Goal: Task Accomplishment & Management: Use online tool/utility

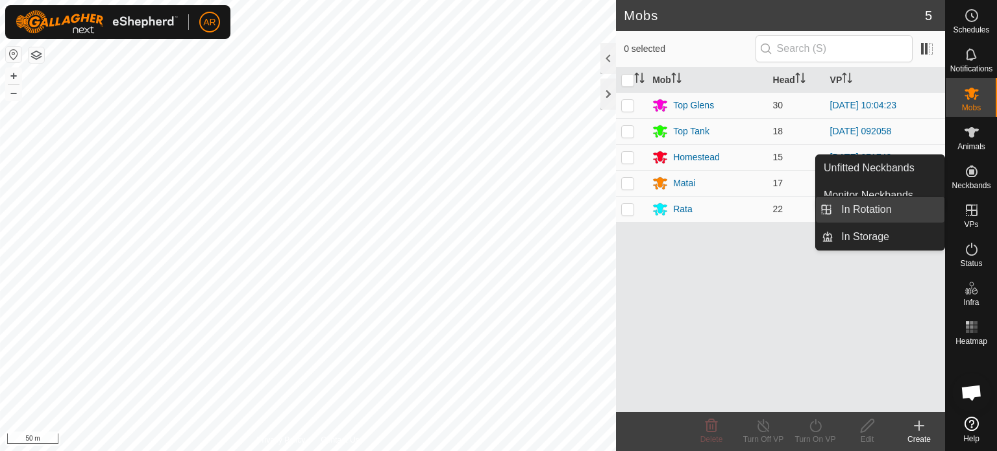
click at [892, 211] on link "In Rotation" at bounding box center [889, 210] width 111 height 26
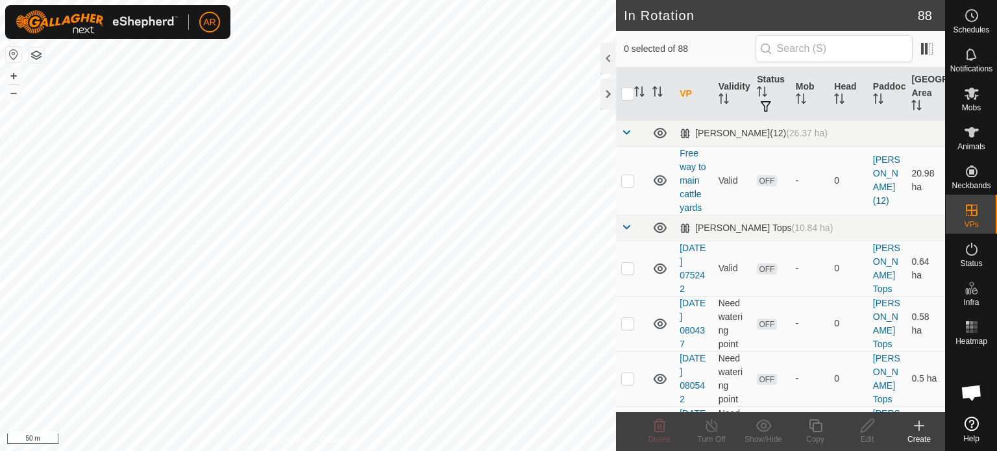
click at [918, 424] on icon at bounding box center [920, 426] width 16 height 16
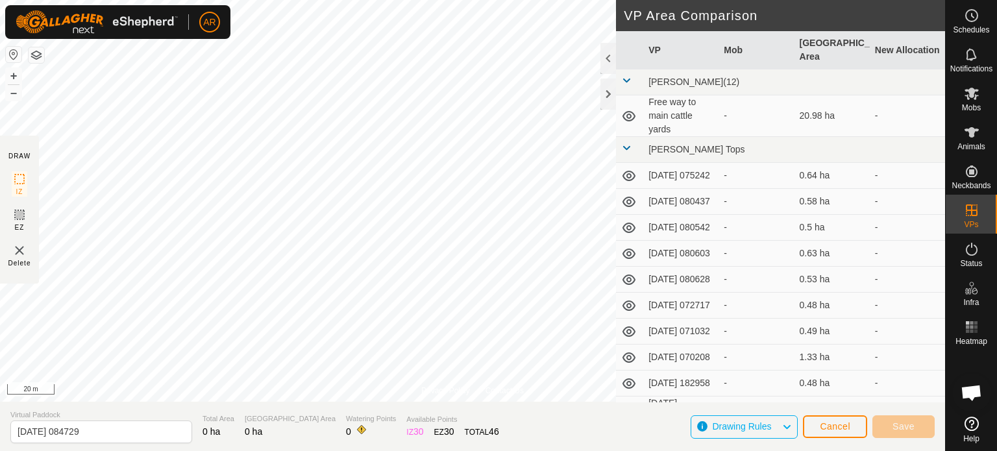
click at [428, 451] on html "AR Schedules Notifications Mobs Animals Neckbands VPs Status Infra Heatmap Help…" at bounding box center [498, 225] width 997 height 451
click at [21, 247] on img at bounding box center [20, 251] width 16 height 16
click at [40, 58] on button "button" at bounding box center [37, 55] width 16 height 16
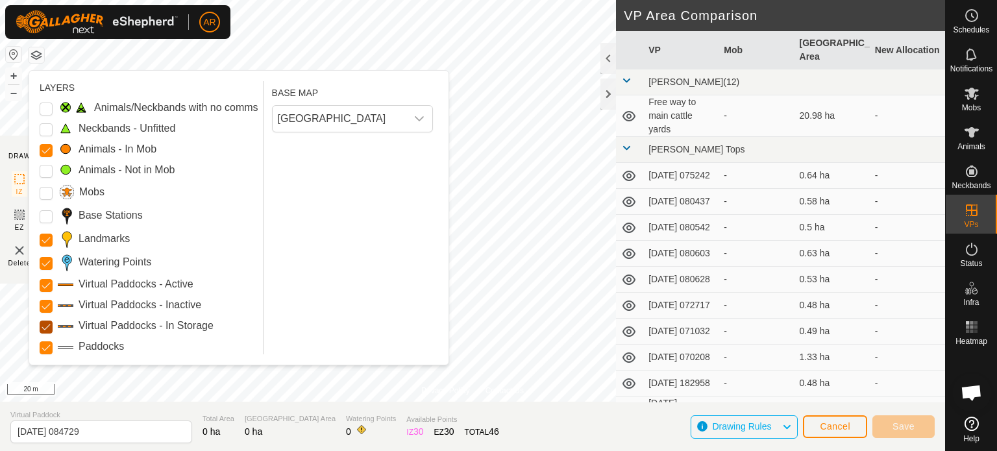
click at [44, 326] on Storage "Virtual Paddocks - In Storage" at bounding box center [46, 327] width 13 height 13
click at [49, 304] on Inactive "Virtual Paddocks - Inactive" at bounding box center [46, 306] width 13 height 13
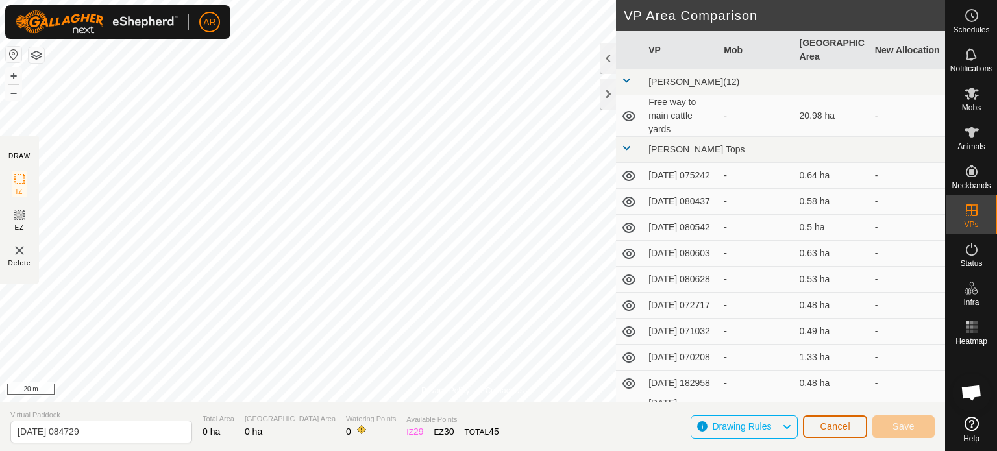
click at [843, 423] on span "Cancel" at bounding box center [835, 426] width 31 height 10
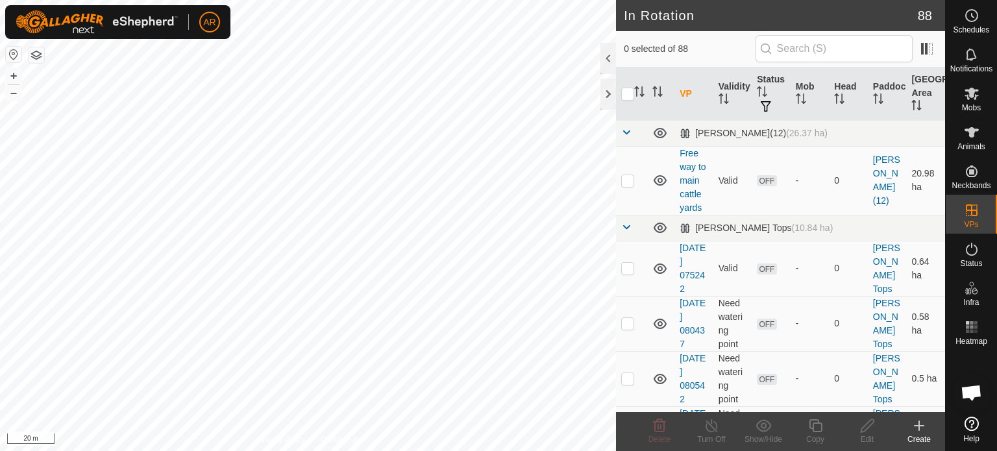
click at [922, 423] on icon at bounding box center [920, 426] width 16 height 16
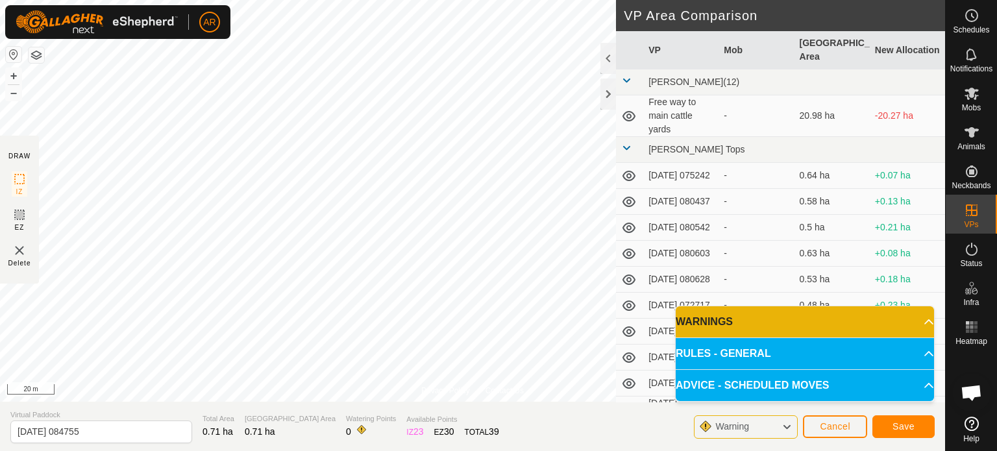
click at [468, 0] on html "AR Schedules Notifications Mobs Animals Neckbands VPs Status Infra Heatmap Help…" at bounding box center [498, 225] width 997 height 451
click at [905, 431] on span "Save" at bounding box center [904, 426] width 22 height 10
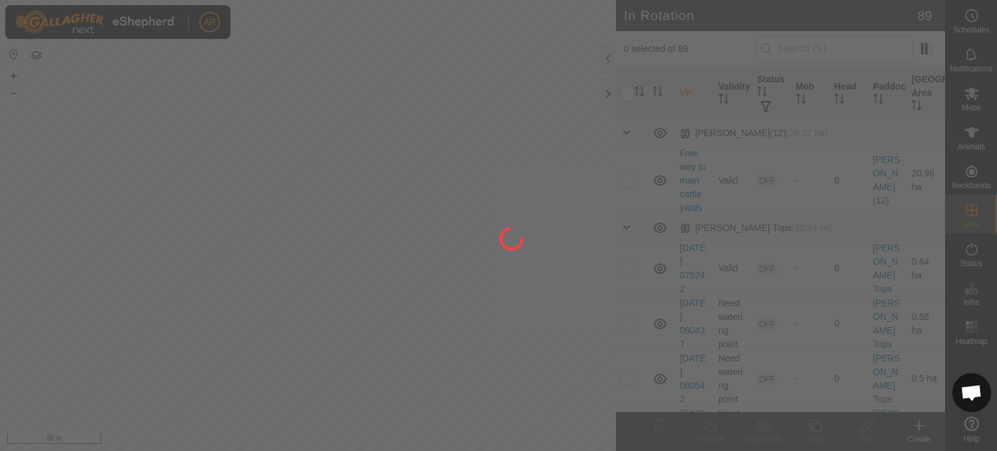
click at [283, 308] on div "AR Schedules Notifications Mobs Animals Neckbands VPs Status Infra Heatmap Help…" at bounding box center [498, 225] width 997 height 451
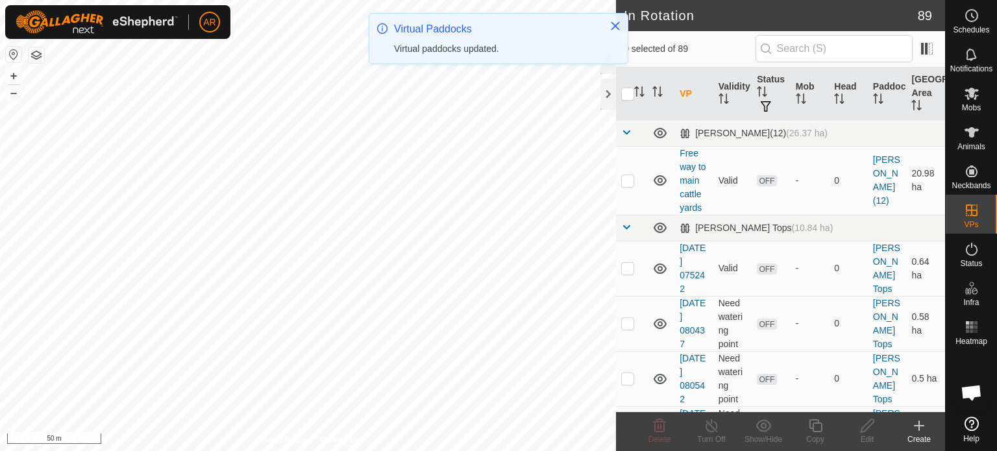
click at [918, 426] on icon at bounding box center [919, 426] width 9 height 0
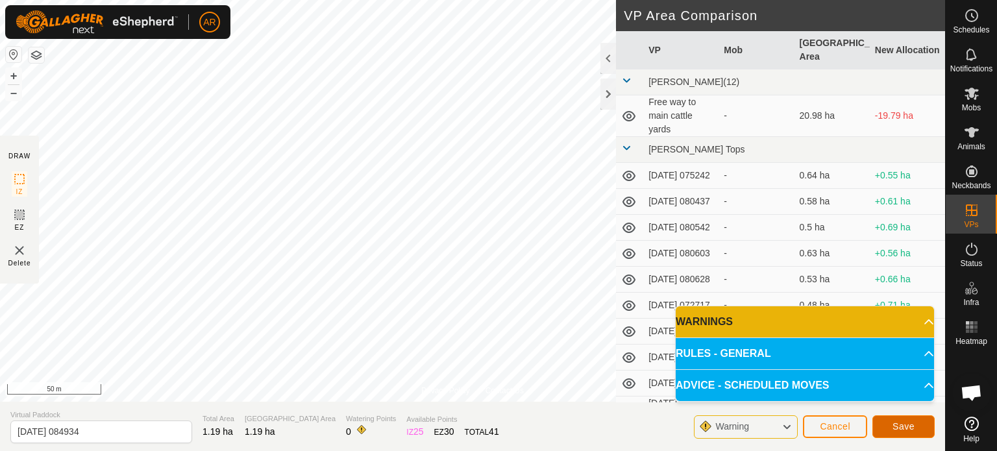
click at [903, 429] on span "Save" at bounding box center [904, 426] width 22 height 10
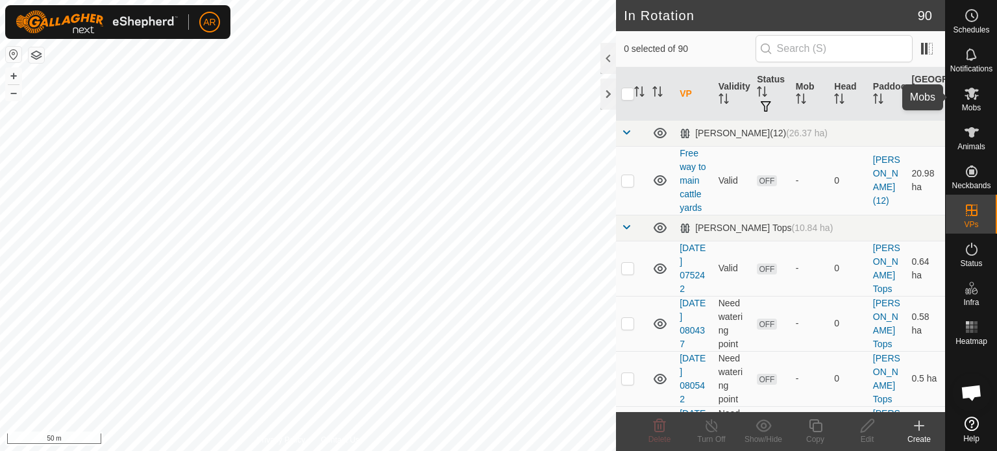
click at [970, 95] on icon at bounding box center [972, 94] width 14 height 12
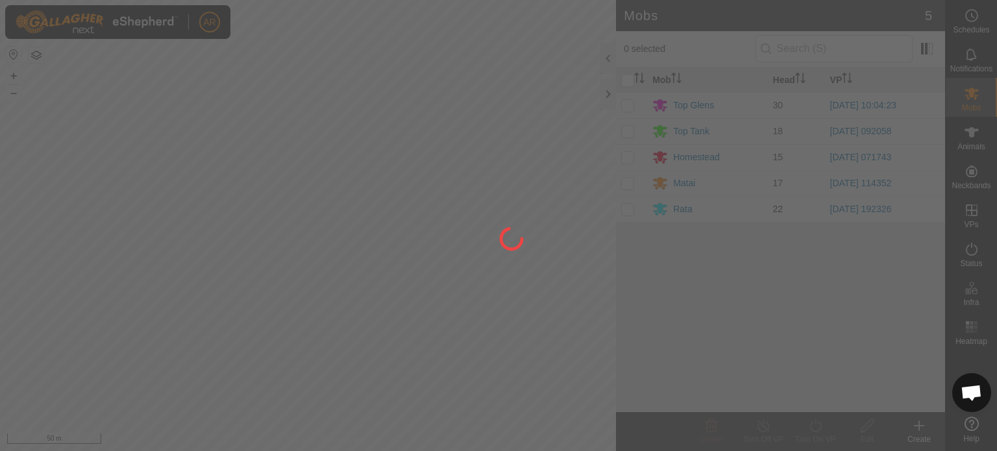
click at [629, 209] on div at bounding box center [498, 225] width 997 height 451
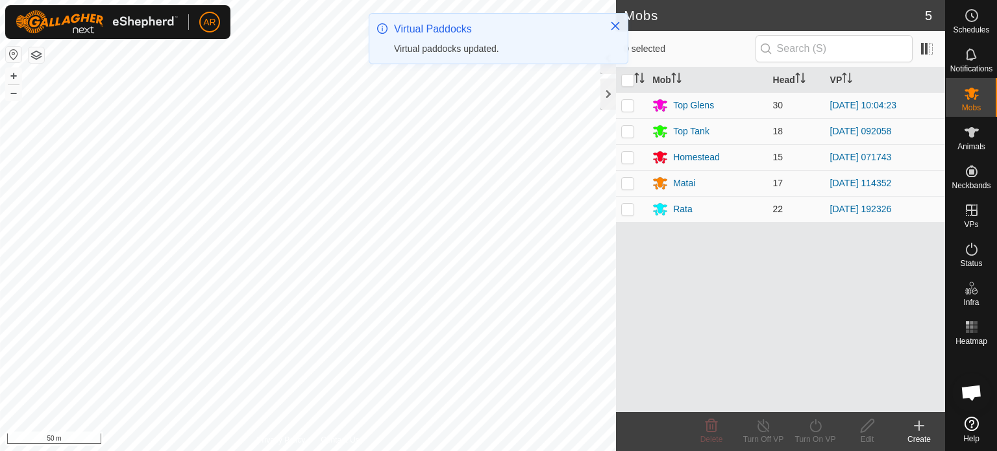
click at [631, 208] on p-checkbox at bounding box center [627, 209] width 13 height 10
checkbox input "true"
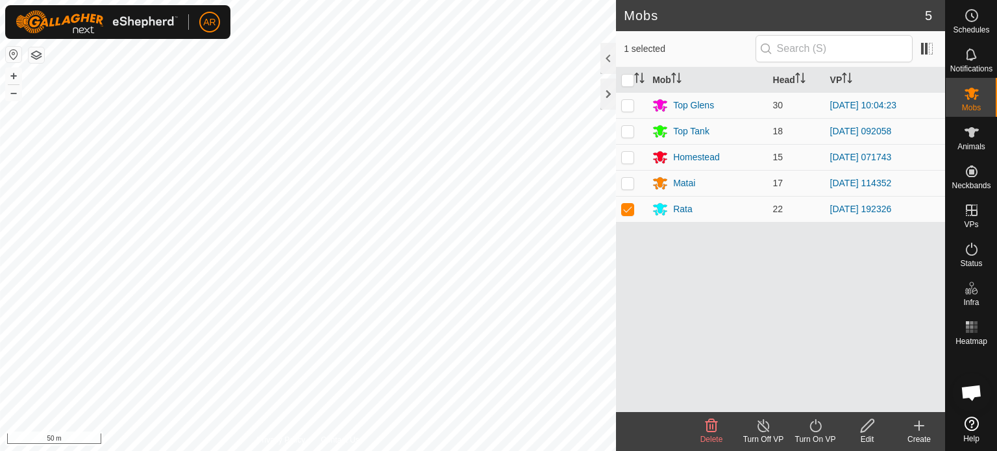
click at [812, 430] on icon at bounding box center [816, 426] width 16 height 16
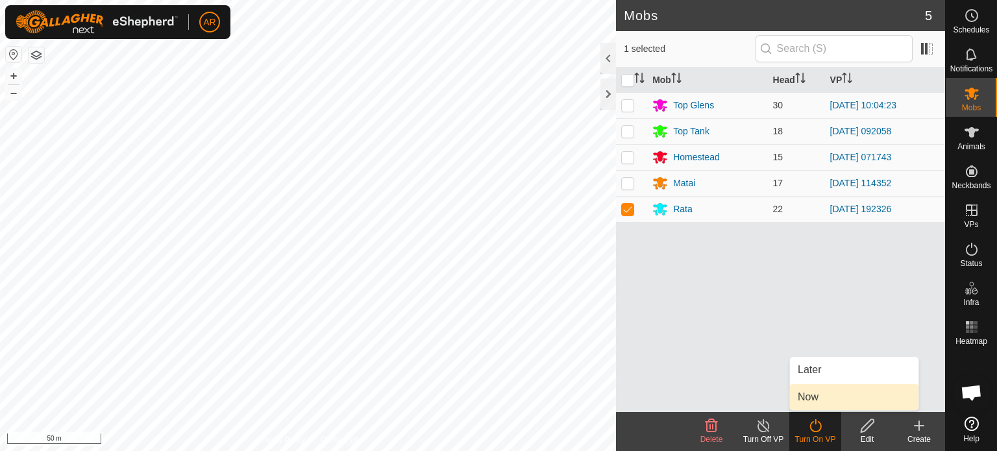
click at [814, 393] on link "Now" at bounding box center [854, 397] width 129 height 26
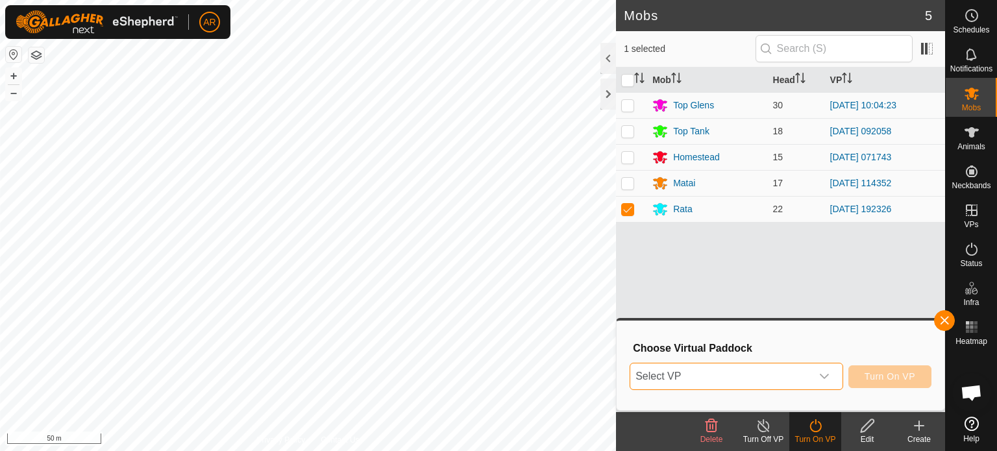
click at [731, 369] on span "Select VP" at bounding box center [721, 377] width 181 height 26
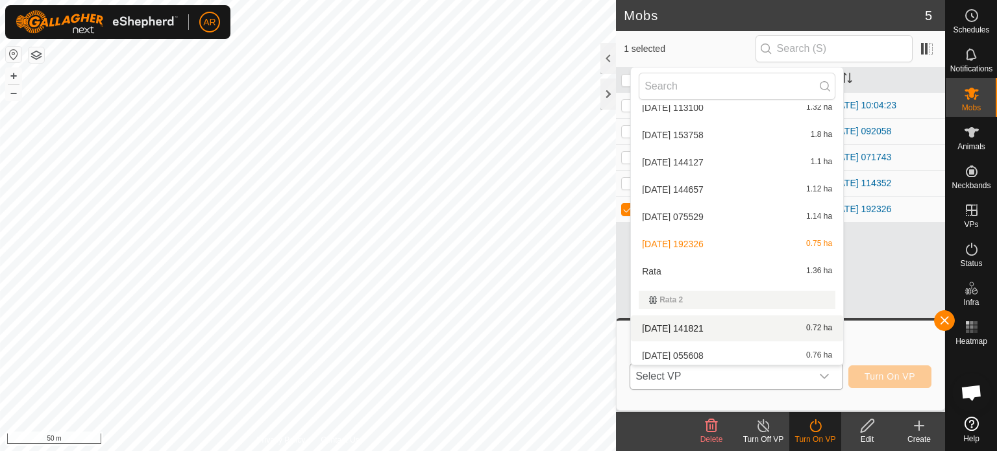
scroll to position [2424, 0]
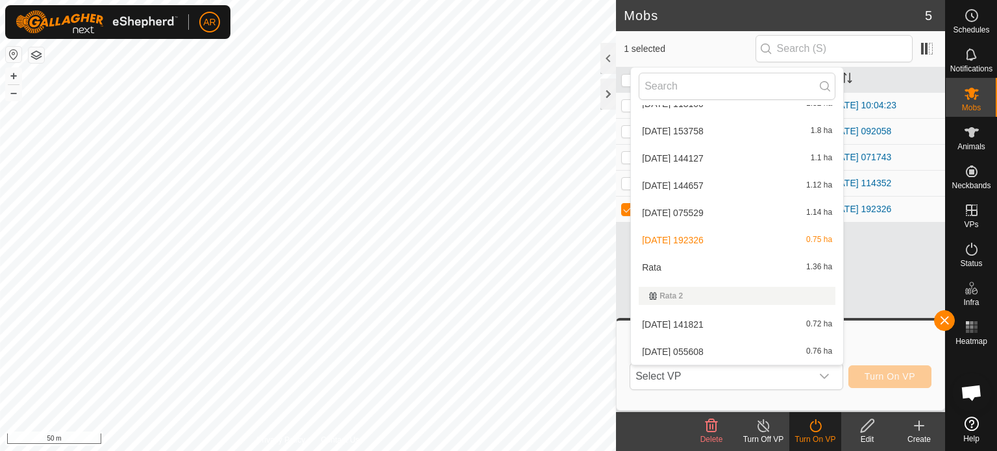
click at [37, 57] on button "button" at bounding box center [37, 55] width 16 height 16
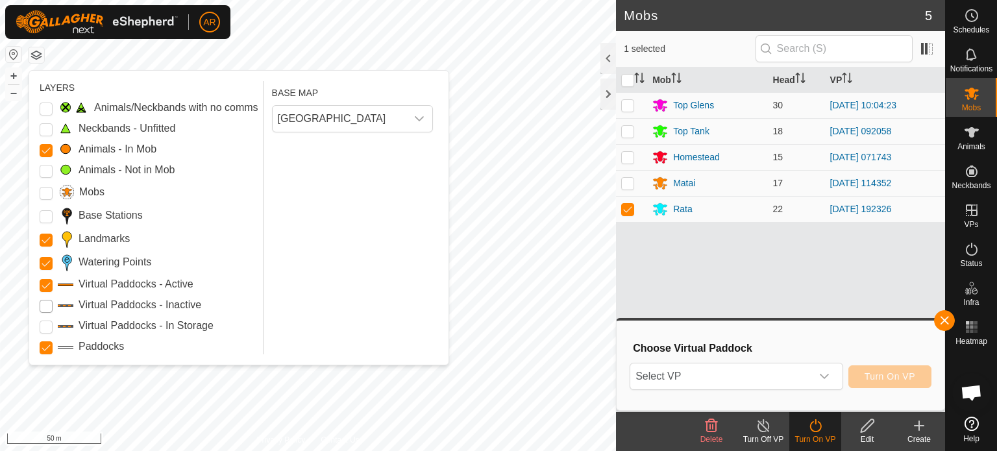
click at [42, 305] on Inactive "Virtual Paddocks - Inactive" at bounding box center [46, 306] width 13 height 13
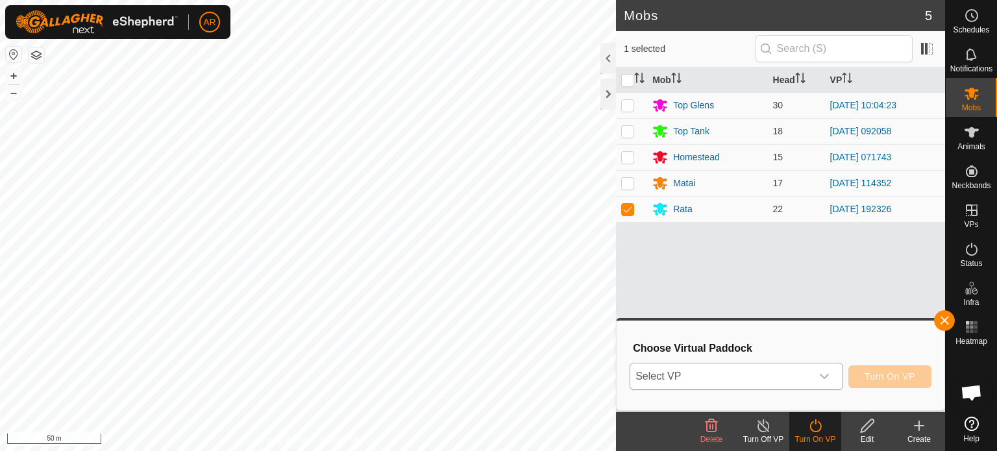
click at [695, 373] on span "Select VP" at bounding box center [721, 377] width 181 height 26
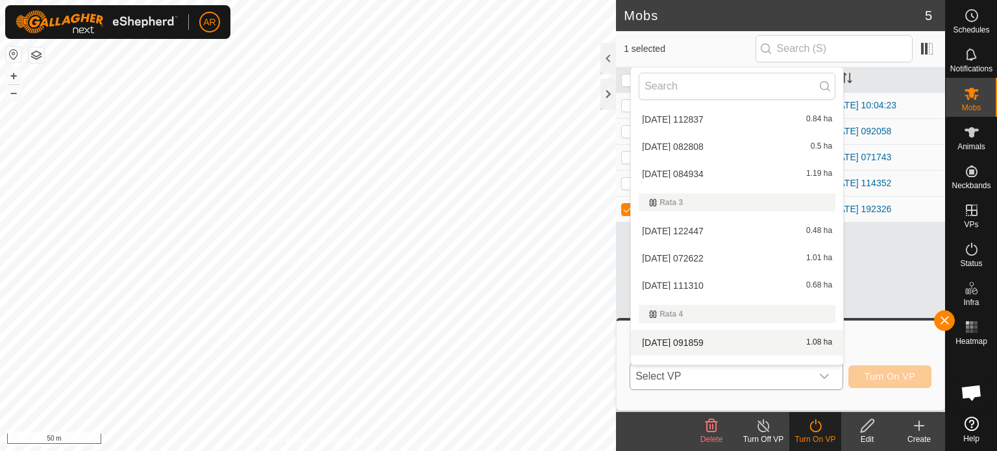
scroll to position [2702, 0]
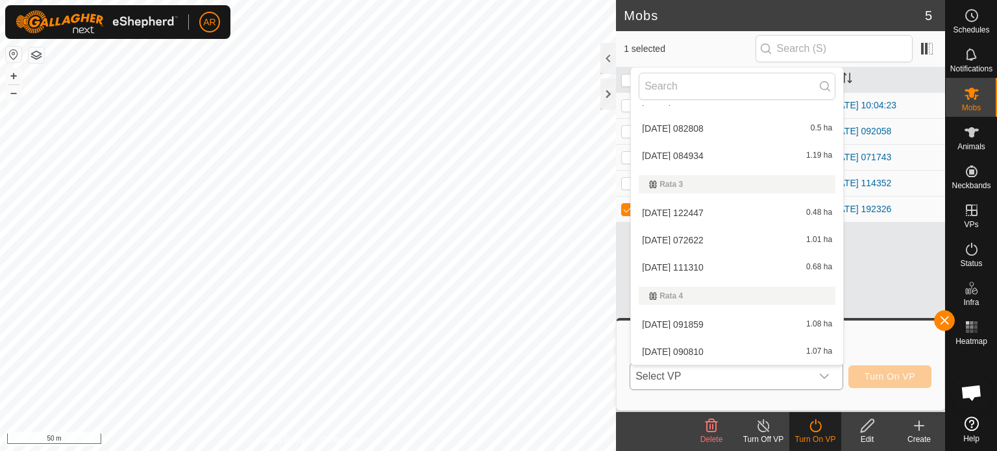
click at [702, 152] on li "[DATE] 084934 1.19 ha" at bounding box center [737, 156] width 212 height 26
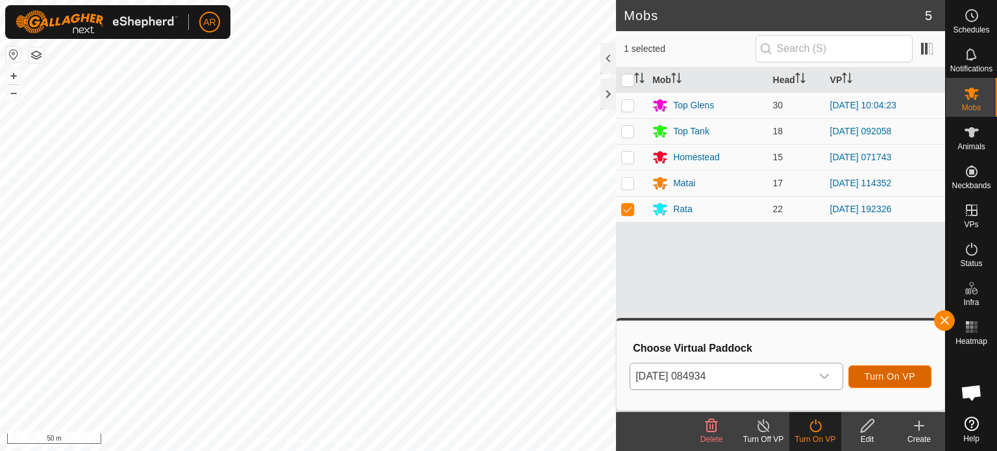
click at [904, 377] on span "Turn On VP" at bounding box center [890, 376] width 51 height 10
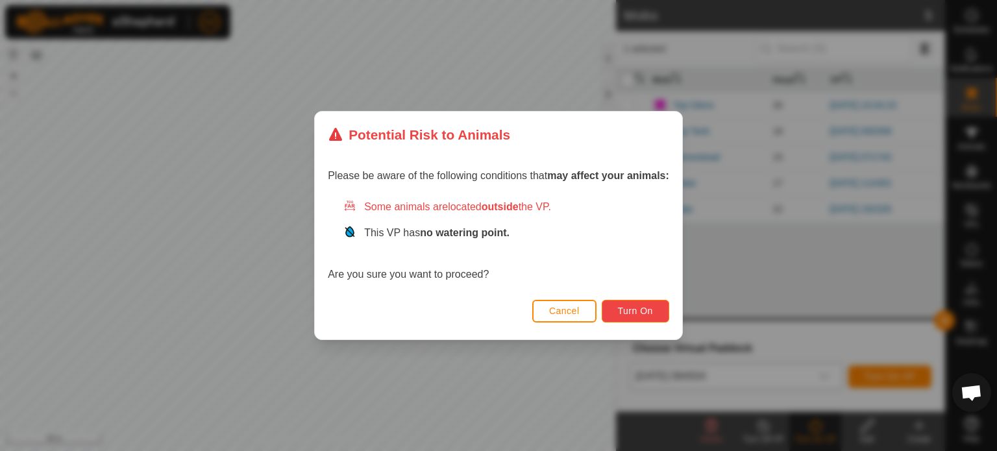
click at [646, 308] on span "Turn On" at bounding box center [635, 311] width 35 height 10
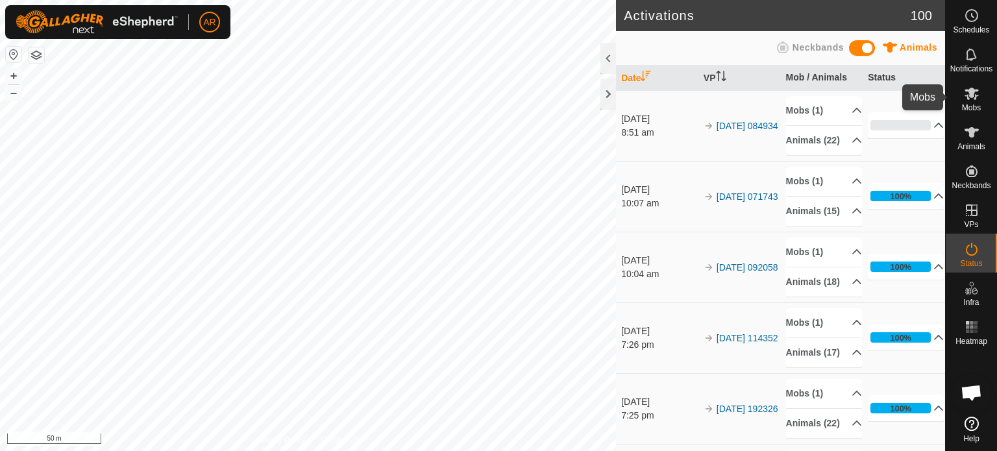
click at [973, 97] on icon at bounding box center [972, 94] width 16 height 16
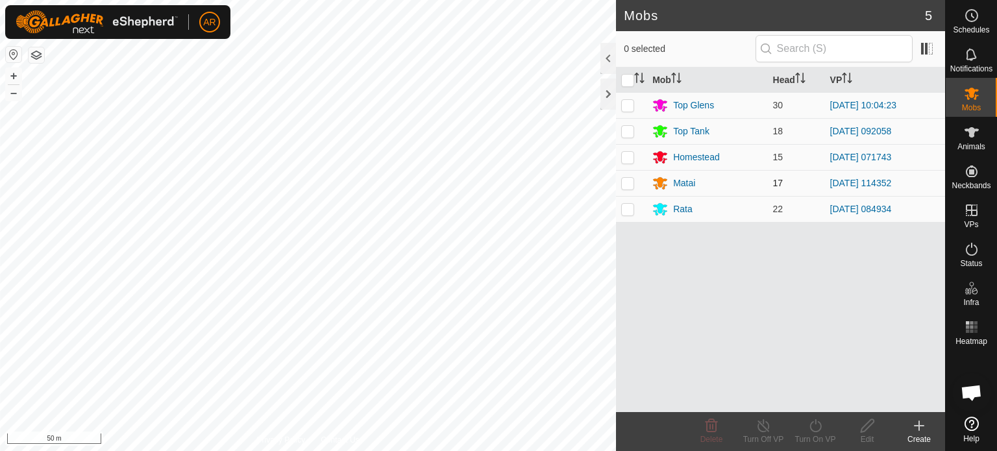
click at [630, 181] on p-checkbox at bounding box center [627, 183] width 13 height 10
checkbox input "true"
click at [811, 427] on icon at bounding box center [816, 426] width 16 height 16
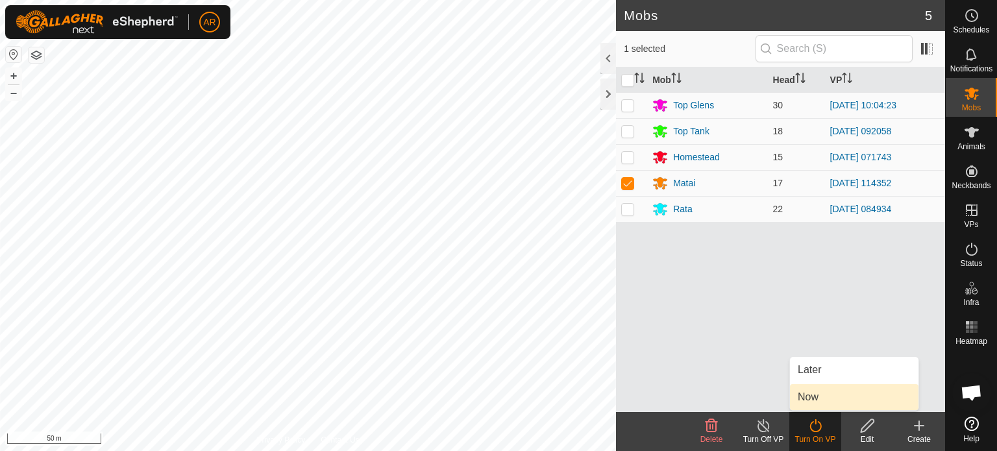
click at [819, 400] on link "Now" at bounding box center [854, 397] width 129 height 26
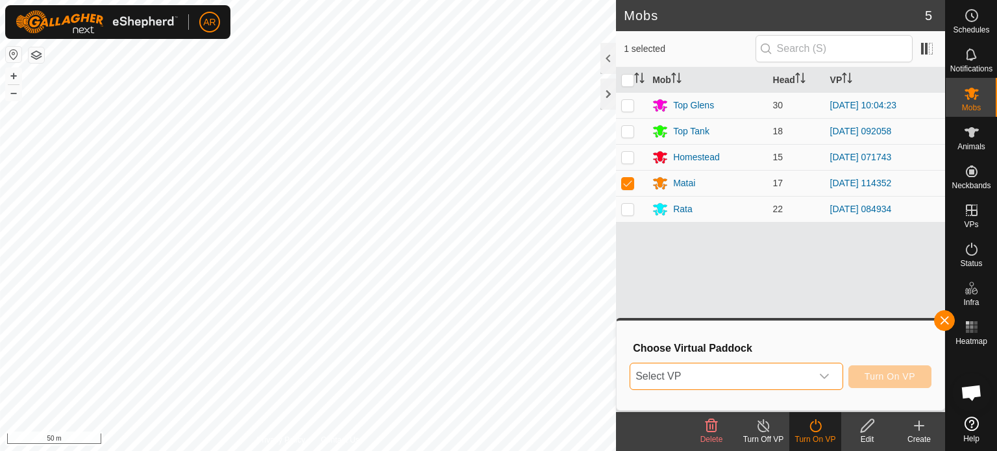
click at [708, 375] on span "Select VP" at bounding box center [721, 377] width 181 height 26
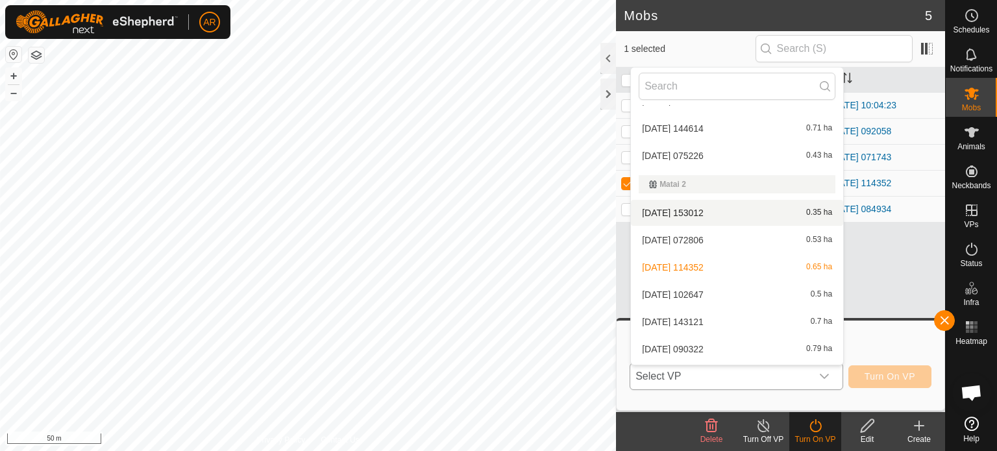
scroll to position [1575, 0]
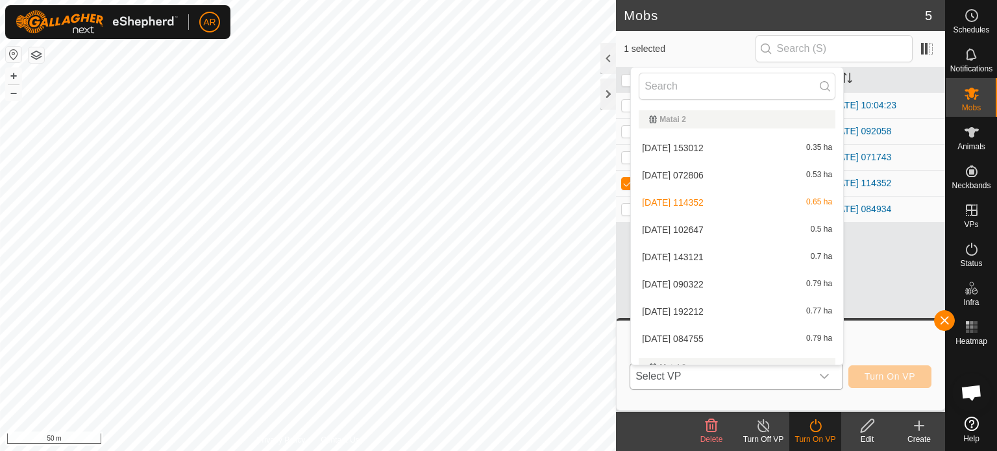
click at [708, 336] on li "[DATE] 084755 0.79 ha" at bounding box center [737, 339] width 212 height 26
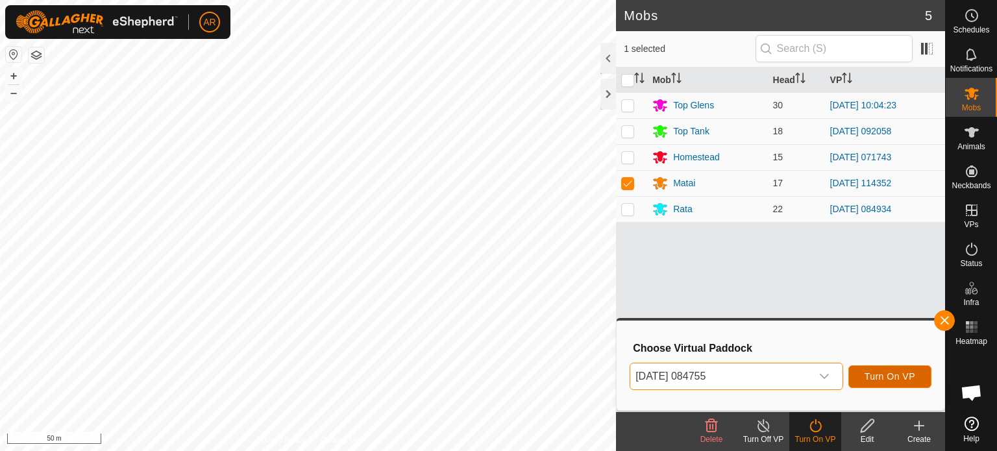
click at [872, 371] on button "Turn On VP" at bounding box center [890, 377] width 83 height 23
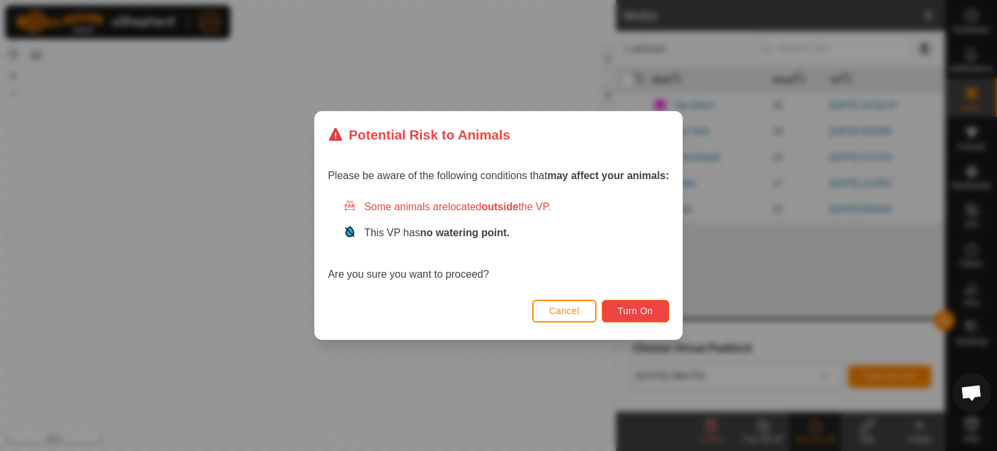
click at [629, 312] on span "Turn On" at bounding box center [635, 311] width 35 height 10
